Goal: Information Seeking & Learning: Learn about a topic

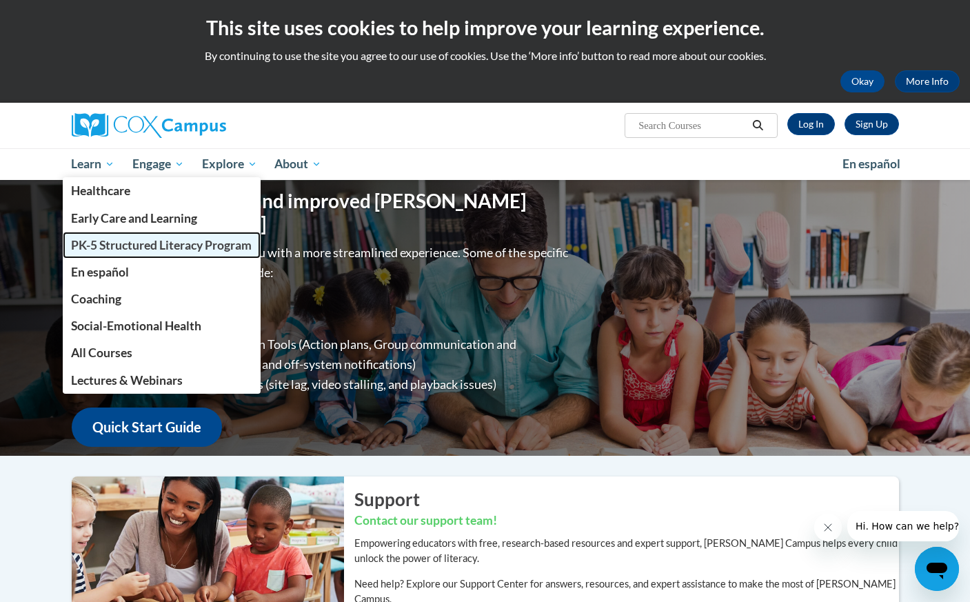
click at [96, 253] on link "PK-5 Structured Literacy Program" at bounding box center [162, 245] width 198 height 27
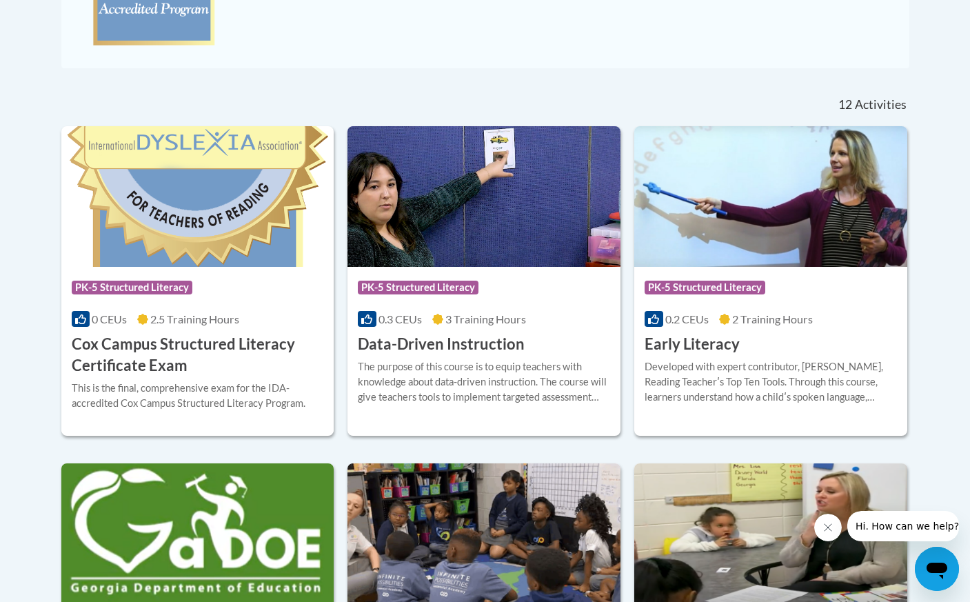
scroll to position [503, 0]
